Goal: Task Accomplishment & Management: Manage account settings

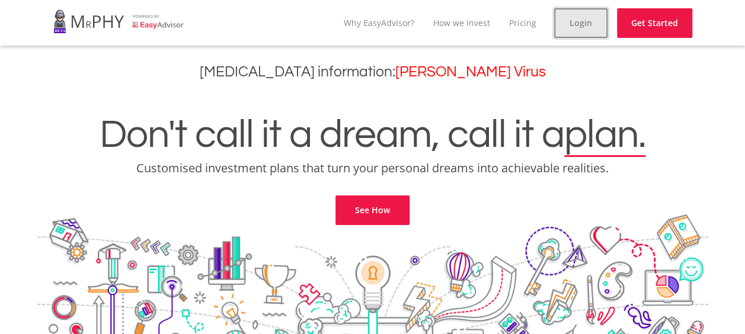
click at [581, 25] on link "Login" at bounding box center [580, 23] width 53 height 30
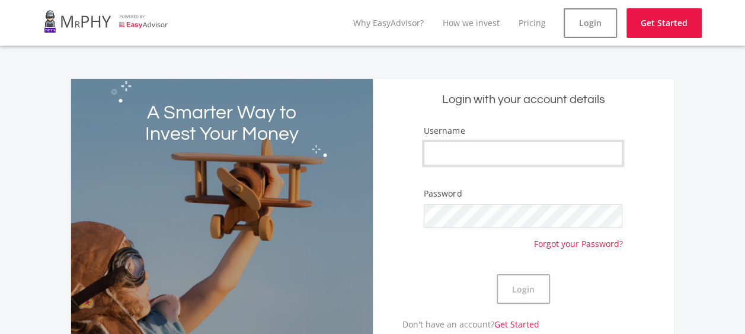
click at [452, 152] on input "Username" at bounding box center [523, 154] width 199 height 24
type input "t"
type input "teabooz"
click at [520, 284] on button "Login" at bounding box center [523, 289] width 53 height 30
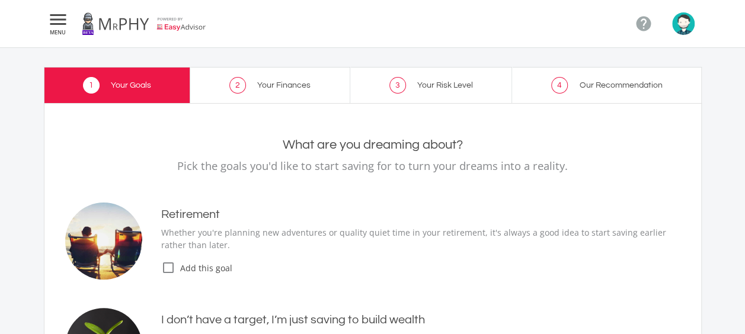
click at [171, 267] on icon "check_box_outline_blank" at bounding box center [168, 268] width 14 height 14
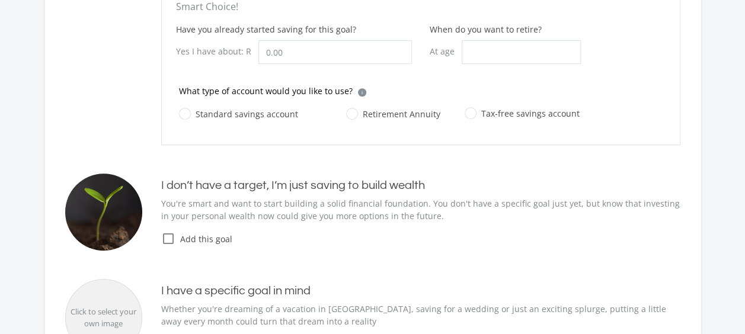
scroll to position [276, 0]
